Goal: Task Accomplishment & Management: Manage account settings

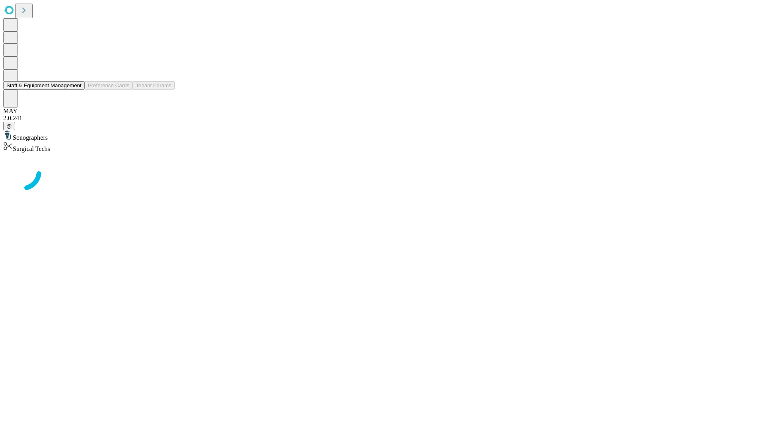
click at [76, 89] on button "Staff & Equipment Management" at bounding box center [44, 85] width 82 height 8
